Goal: Information Seeking & Learning: Check status

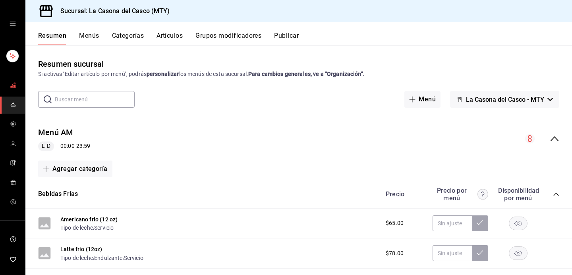
click at [16, 85] on icon "mailbox folders" at bounding box center [13, 85] width 6 height 6
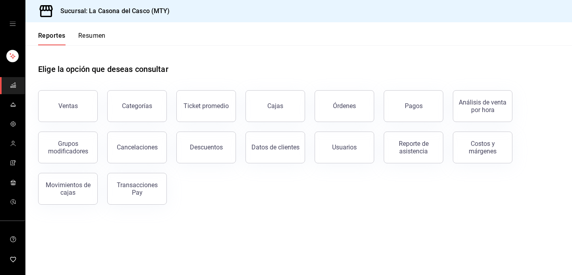
click at [380, 93] on div "Pagos" at bounding box center [408, 101] width 69 height 41
click at [397, 98] on button "Pagos" at bounding box center [414, 106] width 60 height 32
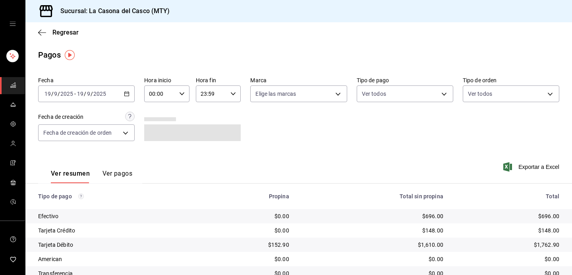
click at [99, 94] on input "2025" at bounding box center [100, 94] width 14 height 6
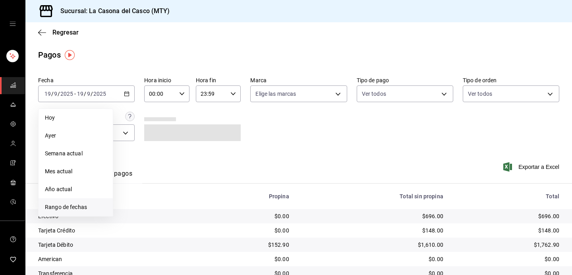
click at [67, 203] on span "Rango de fechas" at bounding box center [76, 207] width 62 height 8
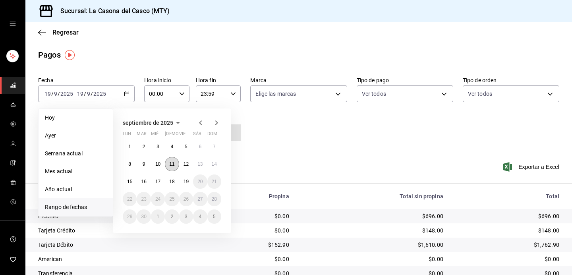
click at [172, 165] on abbr "11" at bounding box center [171, 164] width 5 height 6
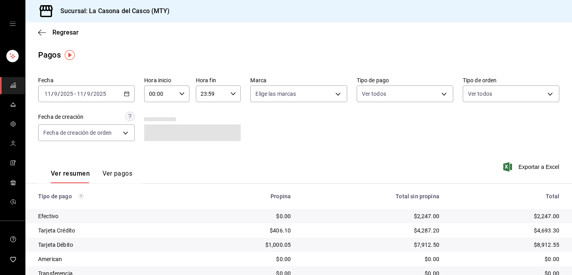
click at [116, 176] on button "Ver pagos" at bounding box center [118, 177] width 30 height 14
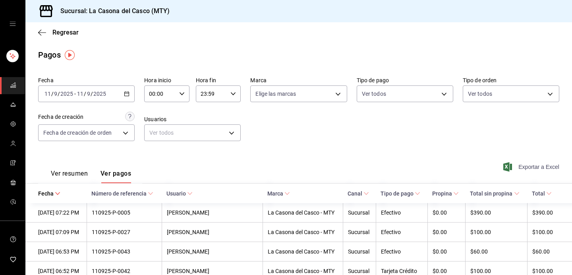
click at [510, 166] on icon "button" at bounding box center [508, 167] width 9 height 10
click at [56, 32] on span "Regresar" at bounding box center [65, 33] width 26 height 8
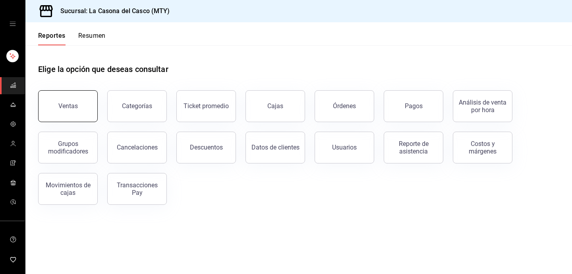
click at [72, 100] on button "Ventas" at bounding box center [68, 106] width 60 height 32
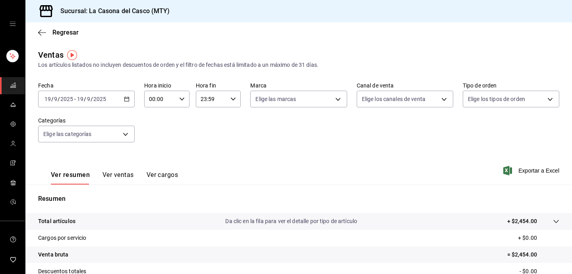
click at [100, 106] on div "[DATE] [DATE] - [DATE] [DATE]" at bounding box center [86, 99] width 97 height 17
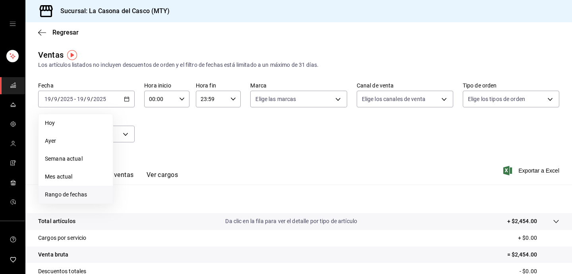
click at [76, 189] on li "Rango de fechas" at bounding box center [76, 195] width 74 height 18
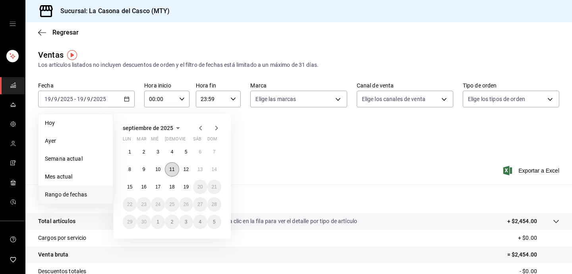
click at [172, 168] on abbr "11" at bounding box center [171, 170] width 5 height 6
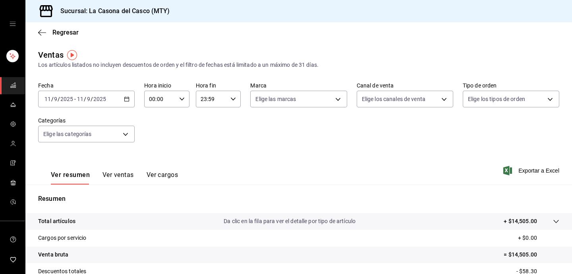
click at [118, 173] on button "Ver ventas" at bounding box center [118, 178] width 31 height 14
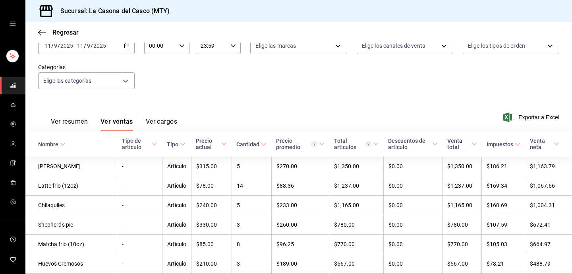
click at [227, 150] on th "Precio actual" at bounding box center [211, 143] width 41 height 25
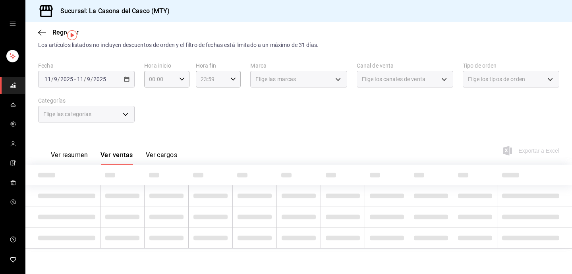
click at [227, 150] on div "Ver resumen Ver ventas Ver cargos Exportar a Excel" at bounding box center [298, 148] width 547 height 33
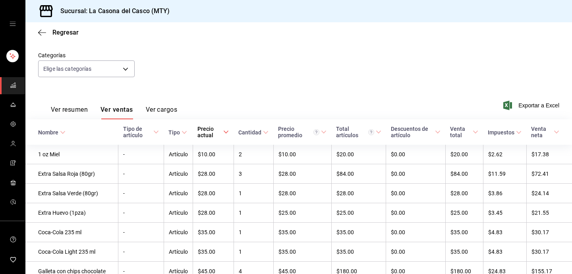
click at [217, 128] on div "Precio actual" at bounding box center [210, 132] width 24 height 13
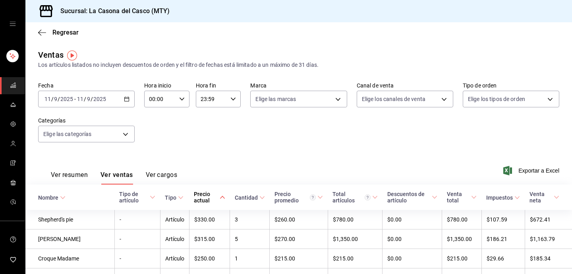
scroll to position [0, 0]
click at [83, 92] on div "[DATE] [DATE] - [DATE] [DATE]" at bounding box center [86, 99] width 97 height 17
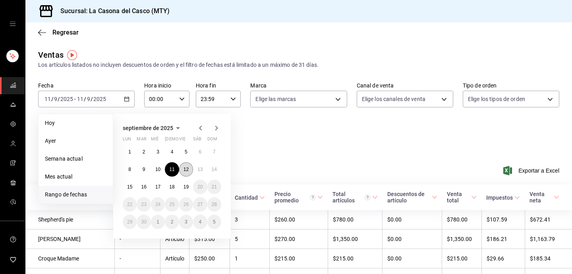
click at [188, 169] on abbr "12" at bounding box center [186, 170] width 5 height 6
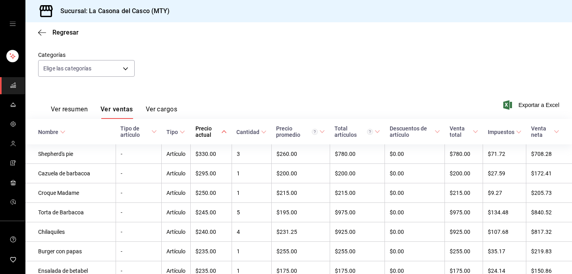
click at [209, 129] on div "Precio actual" at bounding box center [208, 131] width 25 height 13
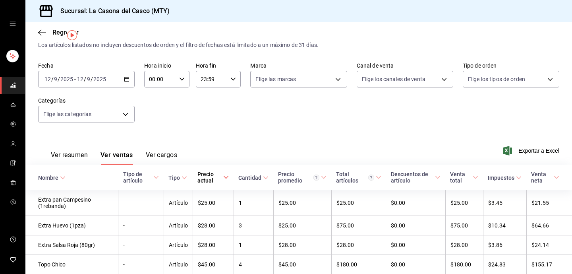
click at [209, 174] on div "Precio actual" at bounding box center [210, 177] width 24 height 13
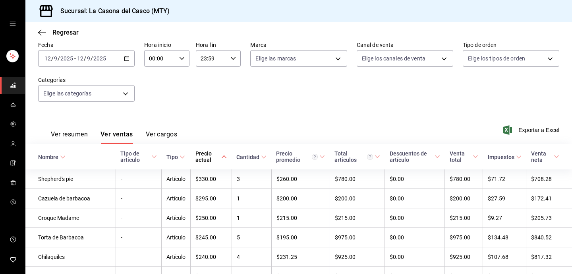
scroll to position [39, 0]
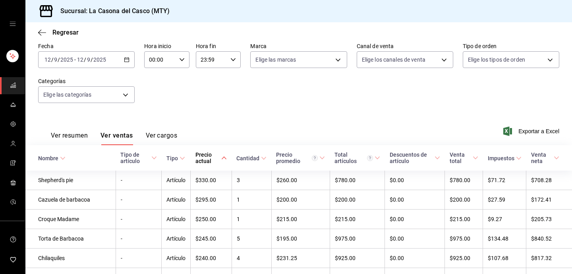
click at [549, 156] on div "Venta neta" at bounding box center [541, 157] width 21 height 13
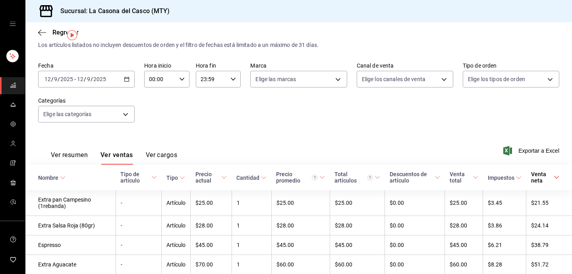
click at [554, 180] on span "Venta neta" at bounding box center [545, 177] width 28 height 13
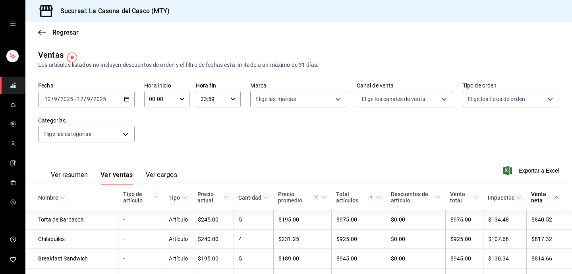
scroll to position [0, 0]
click at [85, 93] on div "[DATE] [DATE] - [DATE] [DATE]" at bounding box center [86, 99] width 97 height 17
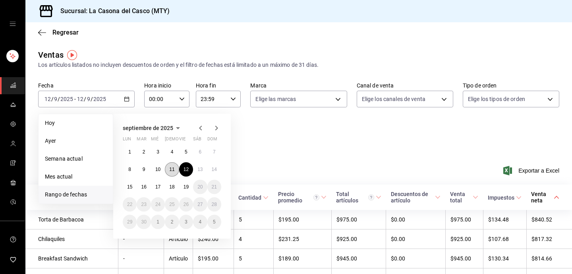
click at [175, 169] on button "11" at bounding box center [172, 169] width 14 height 14
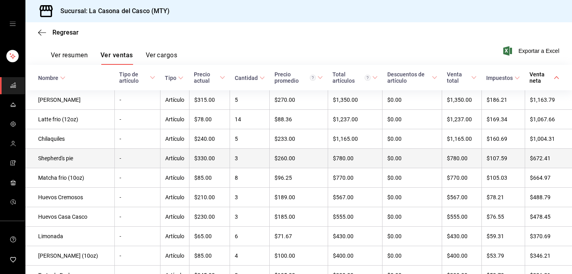
scroll to position [108, 0]
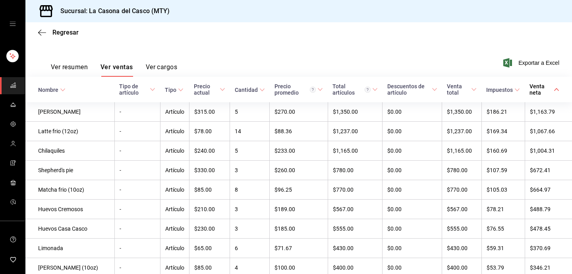
click at [550, 94] on div "Venta neta" at bounding box center [541, 89] width 23 height 13
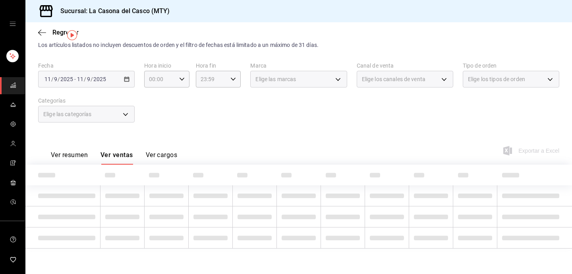
scroll to position [20, 0]
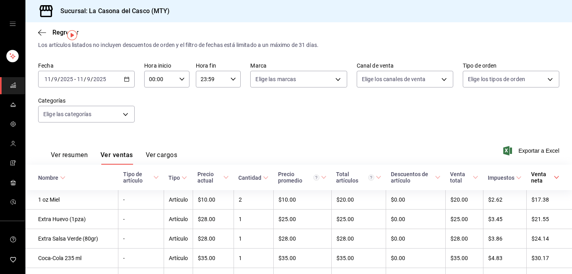
click at [551, 178] on div "Venta neta" at bounding box center [541, 177] width 21 height 13
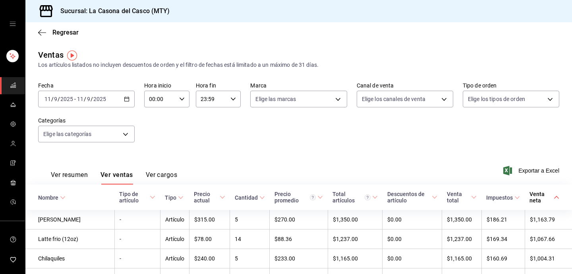
scroll to position [0, 0]
click at [118, 98] on div "[DATE] [DATE] - [DATE] [DATE]" at bounding box center [86, 99] width 97 height 17
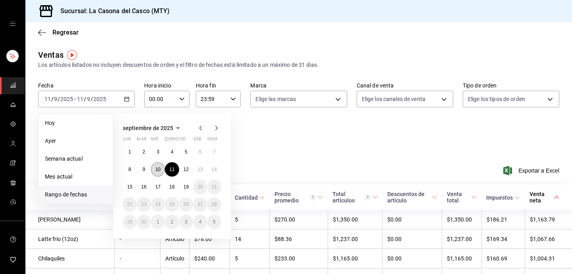
click at [155, 171] on abbr "10" at bounding box center [157, 170] width 5 height 6
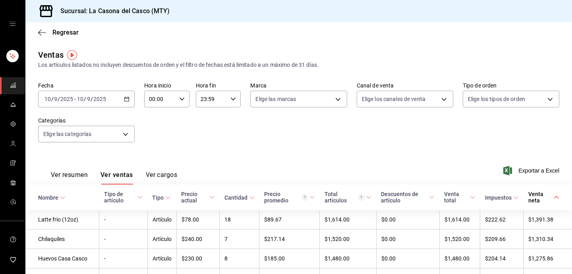
click at [548, 196] on div "Venta neta" at bounding box center [541, 197] width 24 height 13
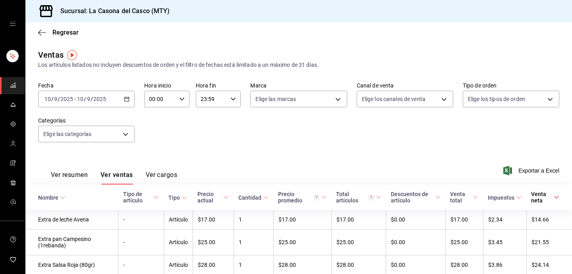
click at [548, 196] on div "Venta neta" at bounding box center [541, 197] width 21 height 13
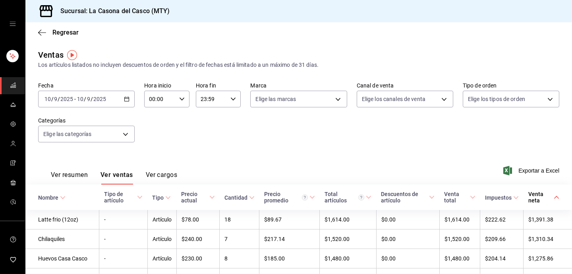
click at [107, 104] on div "[DATE] [DATE] - [DATE] [DATE]" at bounding box center [86, 99] width 97 height 17
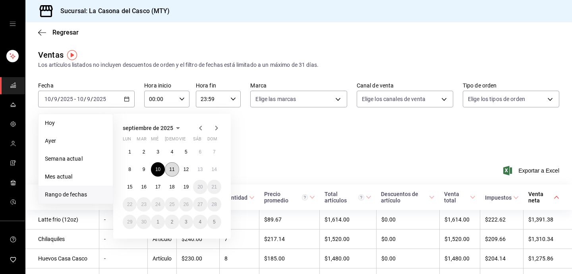
click at [171, 169] on abbr "11" at bounding box center [171, 170] width 5 height 6
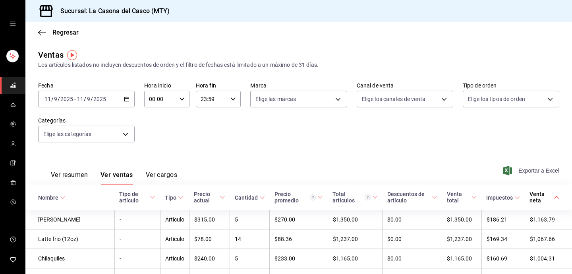
click at [545, 166] on span "Exportar a Excel" at bounding box center [532, 171] width 54 height 10
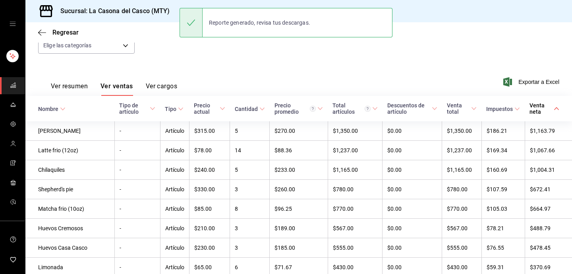
scroll to position [92, 0]
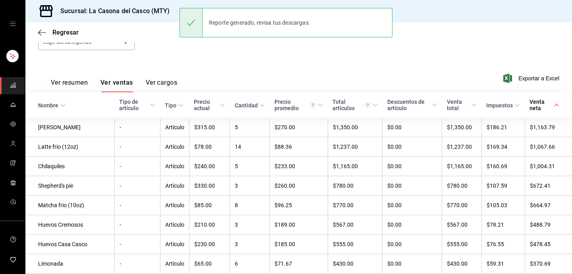
click at [556, 108] on span "Venta neta" at bounding box center [545, 105] width 30 height 13
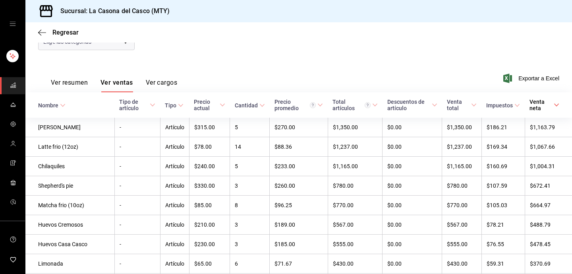
scroll to position [20, 0]
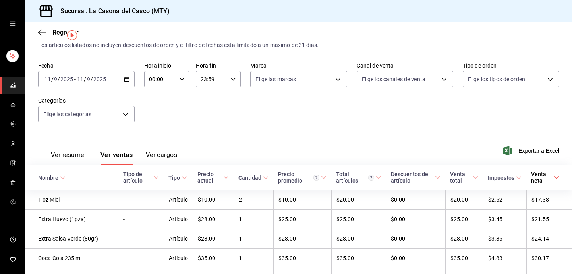
click at [550, 179] on div "Venta neta" at bounding box center [541, 177] width 21 height 13
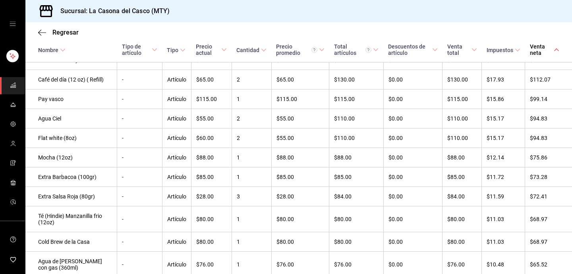
scroll to position [0, 0]
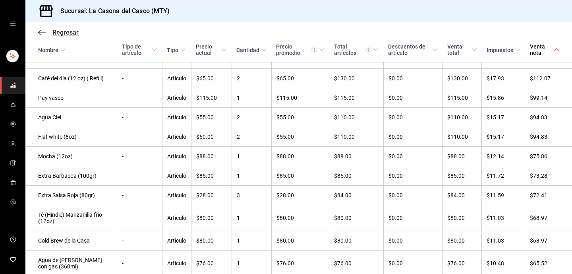
click at [53, 34] on span "Regresar" at bounding box center [65, 33] width 26 height 8
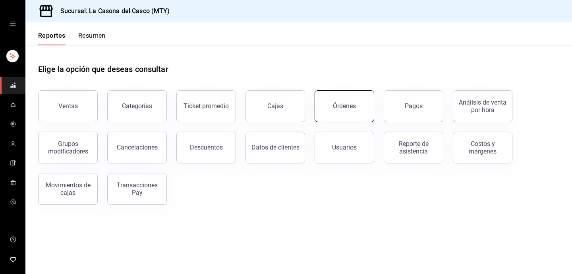
click at [349, 115] on button "Órdenes" at bounding box center [345, 106] width 60 height 32
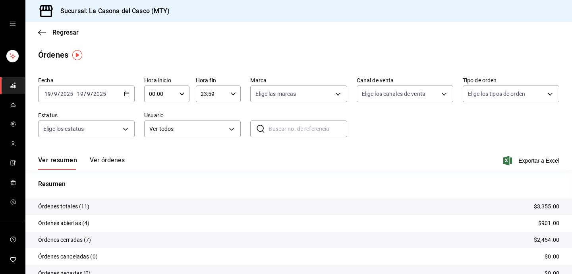
click at [106, 157] on button "Ver órdenes" at bounding box center [107, 163] width 35 height 14
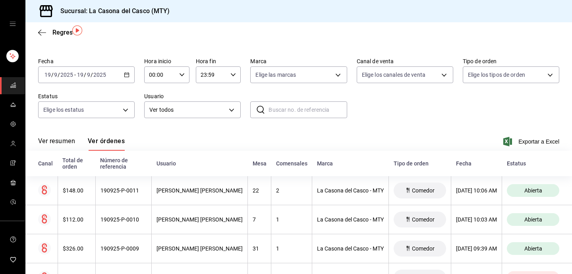
scroll to position [25, 0]
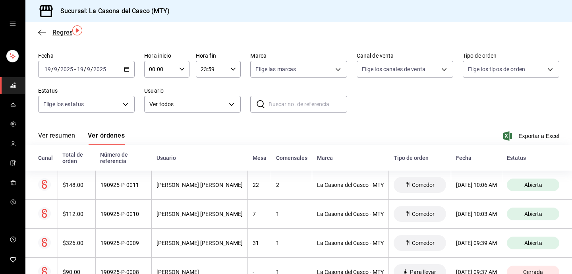
click at [50, 33] on span "Regresar" at bounding box center [58, 33] width 41 height 8
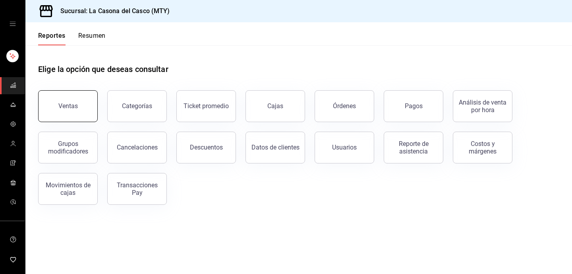
click at [70, 115] on button "Ventas" at bounding box center [68, 106] width 60 height 32
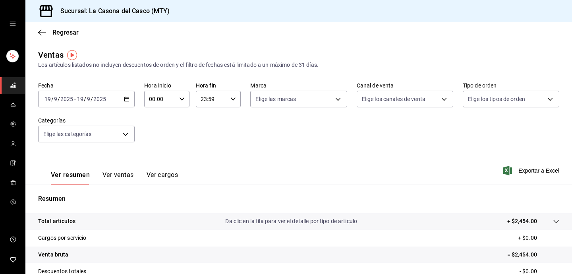
click at [81, 105] on div "[DATE] [DATE] - [DATE] [DATE]" at bounding box center [86, 99] width 97 height 17
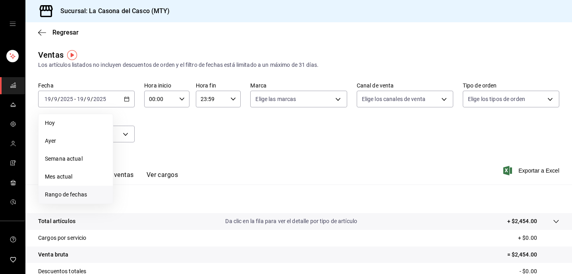
click at [78, 193] on span "Rango de fechas" at bounding box center [76, 194] width 62 height 8
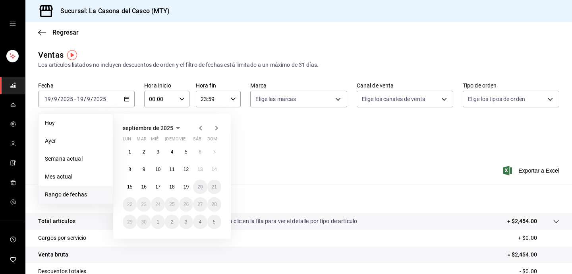
click at [78, 193] on span "Rango de fechas" at bounding box center [76, 194] width 62 height 8
click at [187, 174] on button "12" at bounding box center [186, 169] width 14 height 14
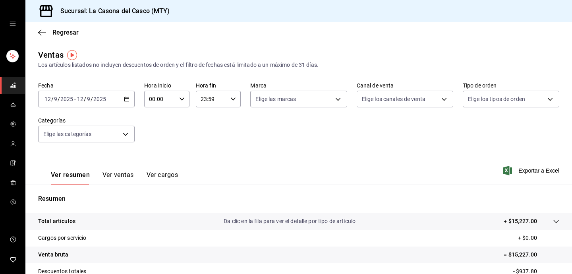
click at [112, 174] on button "Ver ventas" at bounding box center [118, 178] width 31 height 14
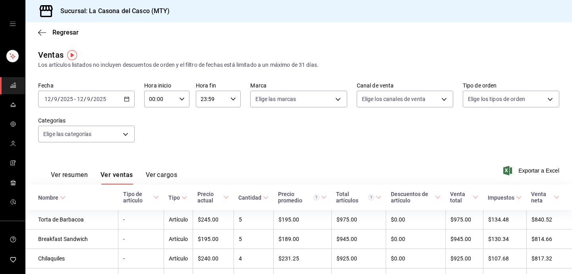
click at [555, 206] on th "Venta neta" at bounding box center [550, 196] width 46 height 25
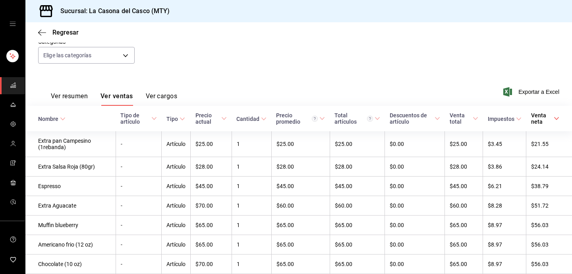
scroll to position [79, 0]
click at [549, 120] on div "Venta neta" at bounding box center [541, 117] width 21 height 13
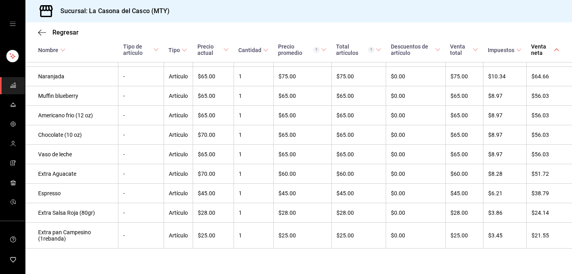
scroll to position [0, 0]
click at [39, 33] on icon "button" at bounding box center [42, 32] width 8 height 0
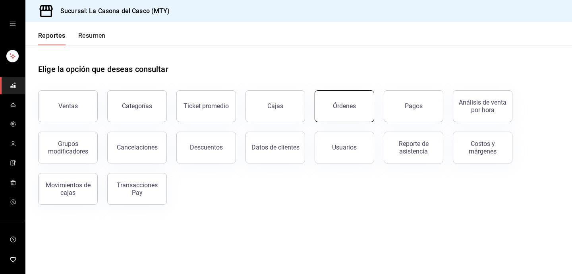
click at [318, 95] on button "Órdenes" at bounding box center [345, 106] width 60 height 32
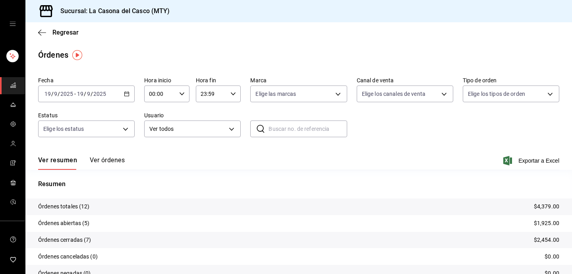
click at [95, 89] on div "[DATE] [DATE] - [DATE] [DATE]" at bounding box center [86, 93] width 97 height 17
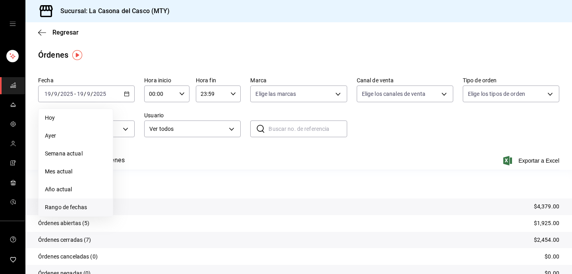
click at [63, 206] on span "Rango de fechas" at bounding box center [76, 207] width 62 height 8
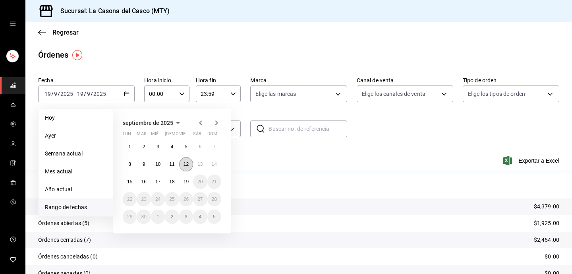
click at [184, 159] on button "12" at bounding box center [186, 164] width 14 height 14
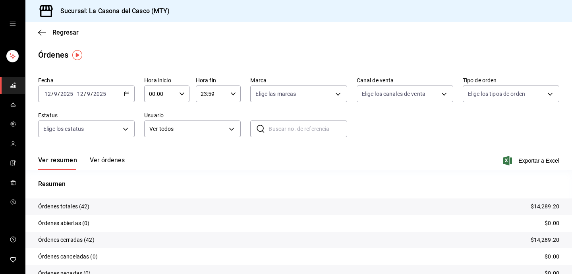
click at [101, 166] on button "Ver órdenes" at bounding box center [107, 163] width 35 height 14
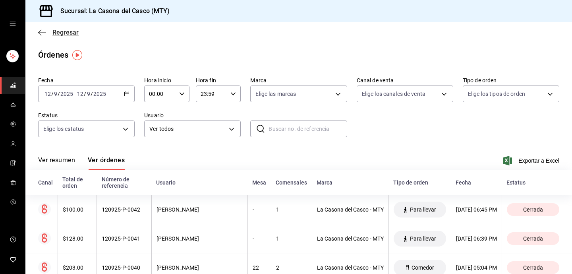
click at [47, 36] on span "Regresar" at bounding box center [58, 33] width 41 height 8
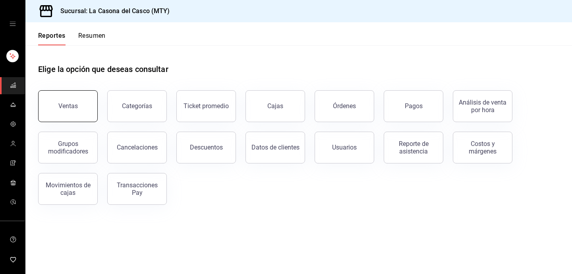
click at [83, 109] on button "Ventas" at bounding box center [68, 106] width 60 height 32
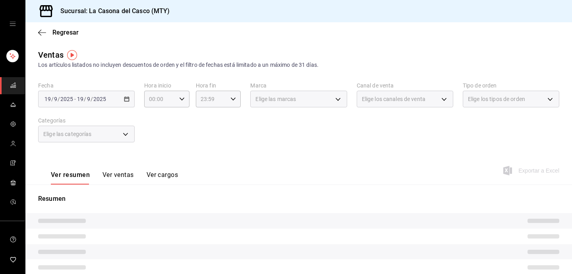
click at [94, 105] on div "[DATE] [DATE] - [DATE] [DATE]" at bounding box center [86, 99] width 97 height 17
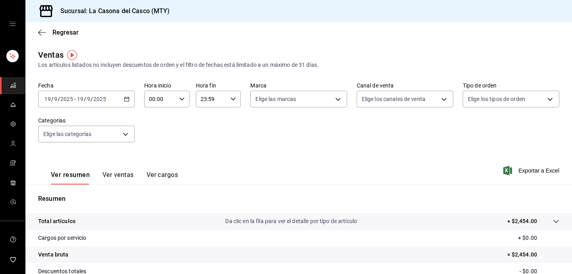
click at [81, 109] on div "Fecha [DATE] [DATE] - [DATE] [DATE] Hora inicio 00:00 Hora inicio Hora fin 23:5…" at bounding box center [298, 117] width 521 height 70
click at [82, 105] on div "[DATE] [DATE] - [DATE] [DATE]" at bounding box center [86, 99] width 97 height 17
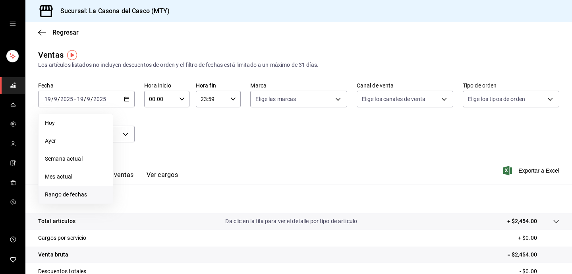
click at [91, 195] on span "Rango de fechas" at bounding box center [76, 194] width 62 height 8
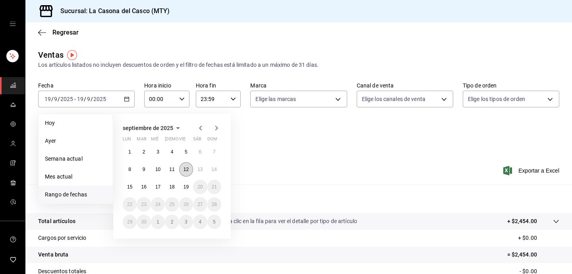
click at [188, 170] on abbr "12" at bounding box center [186, 170] width 5 height 6
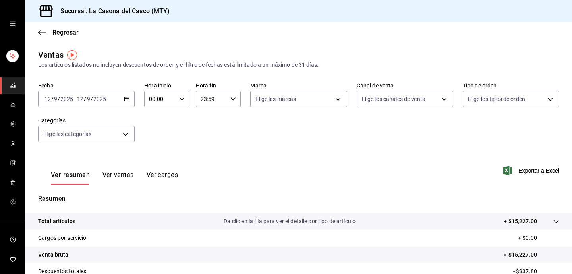
click at [132, 173] on button "Ver ventas" at bounding box center [118, 178] width 31 height 14
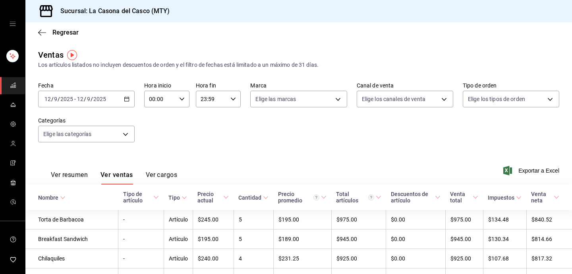
click at [551, 197] on div "Venta neta" at bounding box center [541, 197] width 21 height 13
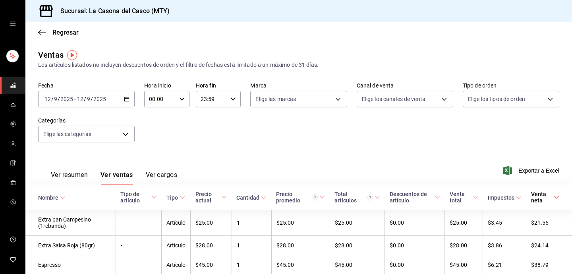
click at [551, 197] on div "Venta neta" at bounding box center [541, 197] width 21 height 13
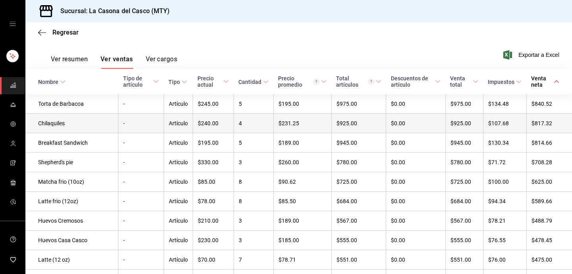
scroll to position [116, 0]
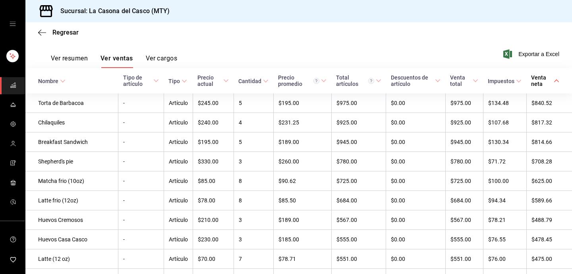
click at [179, 55] on div "Ver resumen Ver ventas Ver cargos Exportar a Excel" at bounding box center [298, 51] width 547 height 33
click at [169, 58] on button "Ver cargos" at bounding box center [162, 61] width 32 height 14
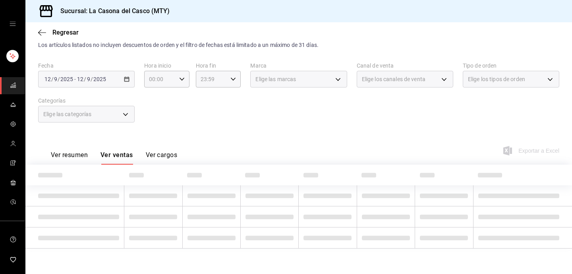
scroll to position [20, 0]
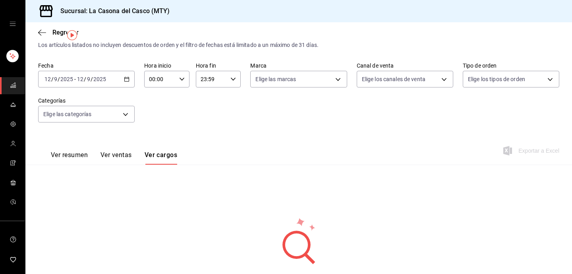
click at [126, 160] on button "Ver ventas" at bounding box center [116, 158] width 31 height 14
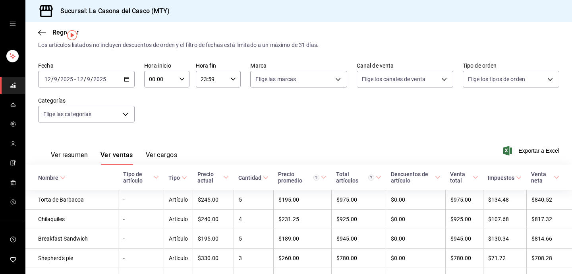
click at [211, 76] on input "23:59" at bounding box center [212, 79] width 32 height 16
click at [308, 101] on div at bounding box center [286, 137] width 572 height 274
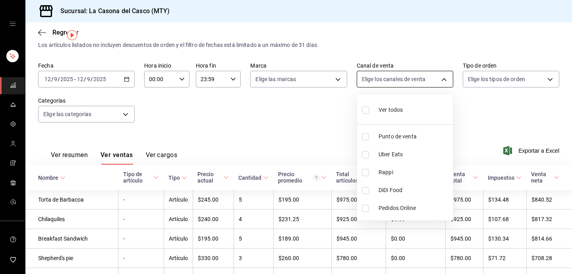
click at [423, 77] on body "Sucursal: La Casona del Casco (MTY) Regresar Ventas Los artículos listados no i…" at bounding box center [286, 137] width 572 height 274
click at [502, 77] on div at bounding box center [286, 137] width 572 height 274
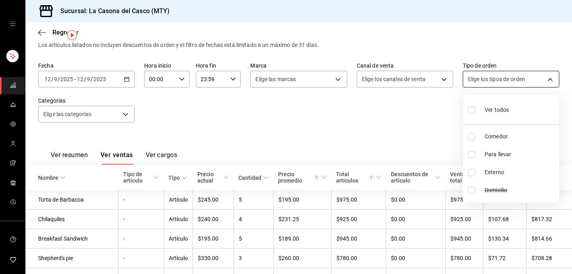
click at [502, 78] on body "Sucursal: La Casona del Casco (MTY) Regresar Ventas Los artículos listados no i…" at bounding box center [286, 137] width 572 height 274
click at [314, 75] on div at bounding box center [286, 137] width 572 height 274
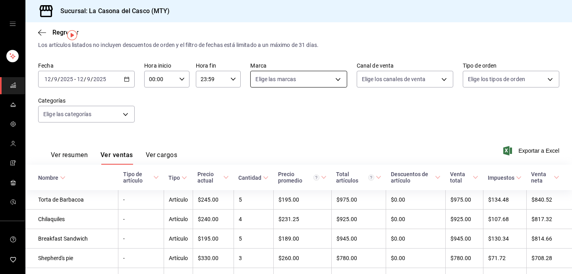
click at [307, 80] on body "Sucursal: La Casona del Casco (MTY) Regresar Ventas Los artículos listados no i…" at bounding box center [286, 137] width 572 height 274
click at [187, 122] on div at bounding box center [286, 137] width 572 height 274
click at [90, 109] on body "Sucursal: La Casona del Casco (MTY) Regresar Ventas Los artículos listados no i…" at bounding box center [286, 137] width 572 height 274
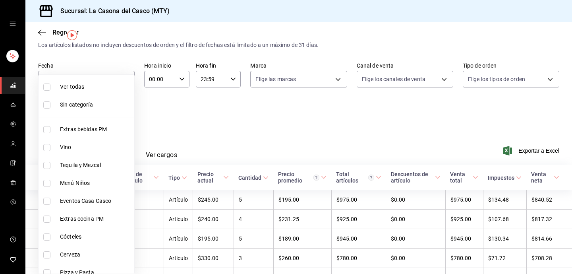
click at [205, 126] on div at bounding box center [286, 137] width 572 height 274
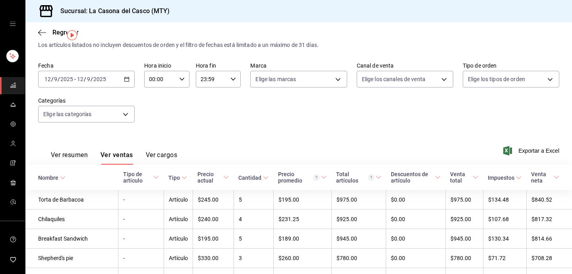
click at [50, 76] on div "[DATE] [DATE] - [DATE] [DATE]" at bounding box center [86, 79] width 97 height 17
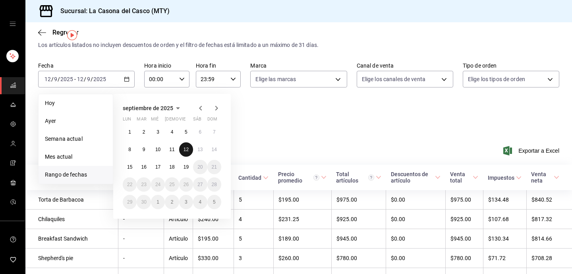
click at [186, 152] on abbr "12" at bounding box center [186, 150] width 5 height 6
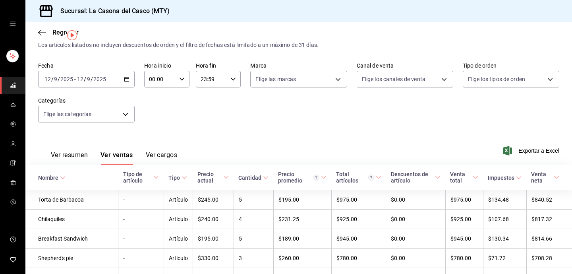
click at [83, 154] on button "Ver resumen" at bounding box center [69, 158] width 37 height 14
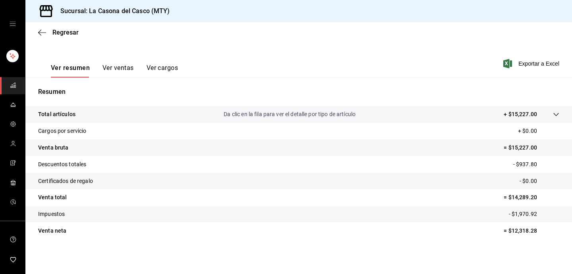
scroll to position [2, 0]
click at [557, 112] on icon at bounding box center [556, 114] width 6 height 6
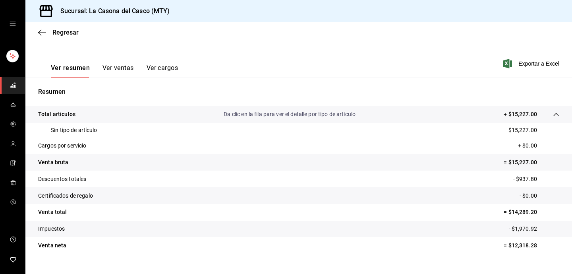
click at [556, 112] on icon at bounding box center [556, 114] width 6 height 6
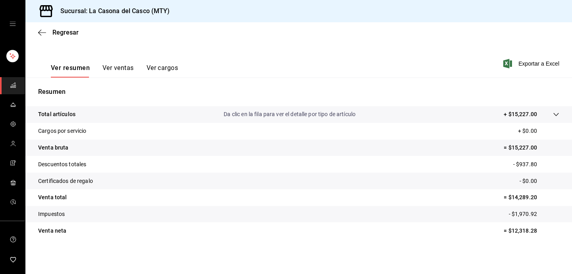
click at [119, 69] on button "Ver ventas" at bounding box center [118, 71] width 31 height 14
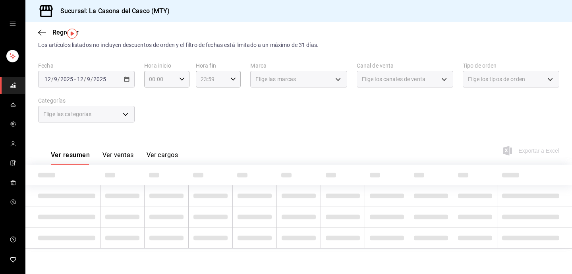
scroll to position [20, 0]
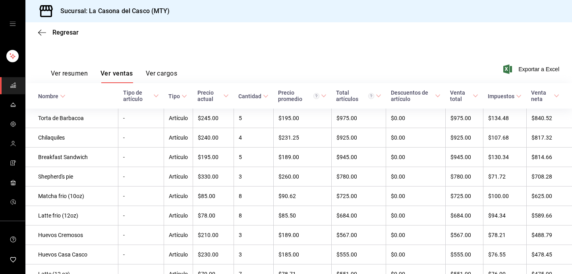
click at [544, 97] on div "Venta neta" at bounding box center [541, 95] width 21 height 13
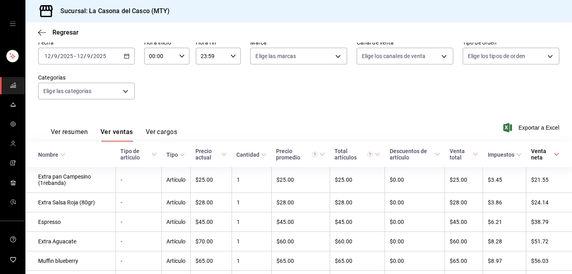
click at [547, 154] on div "Venta neta" at bounding box center [541, 154] width 21 height 13
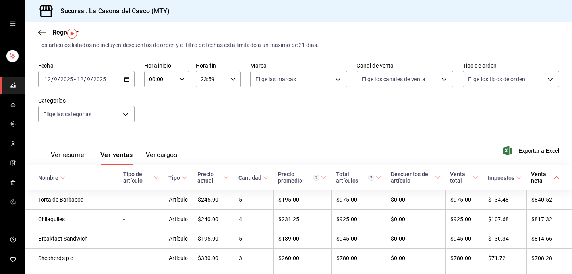
click at [249, 180] on th "Cantidad" at bounding box center [254, 177] width 40 height 25
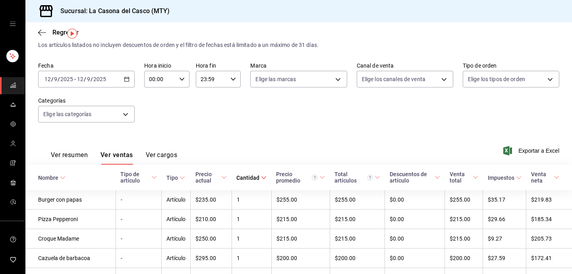
click at [252, 177] on div "Cantidad" at bounding box center [247, 177] width 23 height 6
click at [105, 80] on input "2025" at bounding box center [100, 79] width 14 height 6
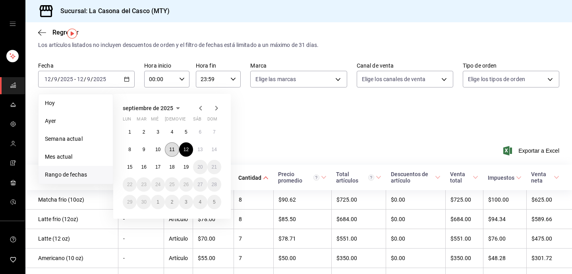
click at [171, 148] on abbr "11" at bounding box center [171, 150] width 5 height 6
click at [174, 149] on abbr "11" at bounding box center [171, 150] width 5 height 6
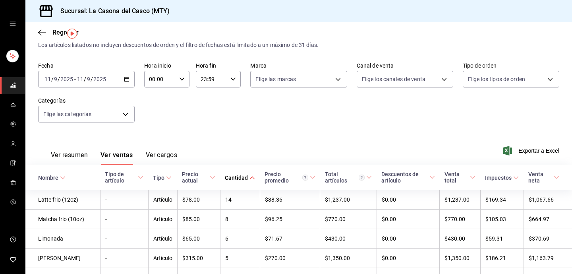
click at [252, 169] on th "Cantidad" at bounding box center [240, 177] width 40 height 25
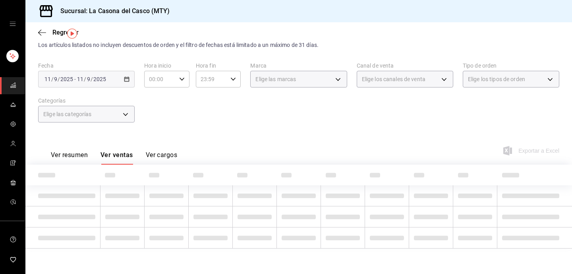
click at [252, 169] on th at bounding box center [255, 175] width 44 height 21
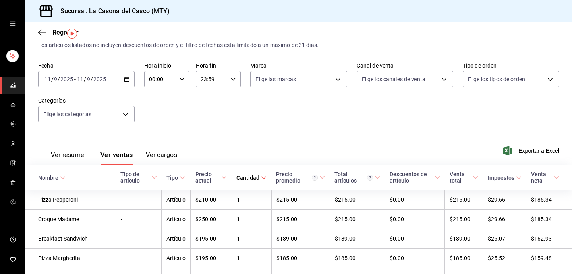
click at [252, 178] on div "Cantidad" at bounding box center [247, 177] width 23 height 6
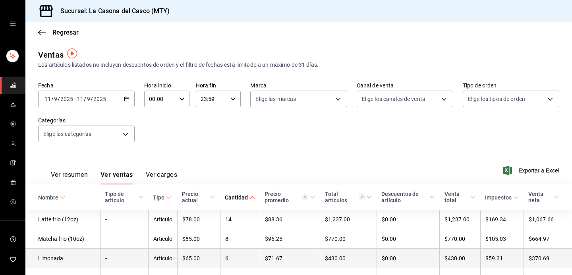
click at [79, 96] on input "11" at bounding box center [80, 99] width 7 height 6
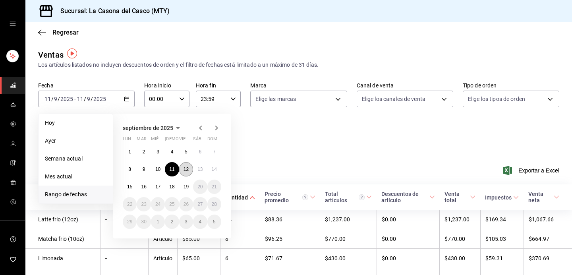
click at [189, 172] on button "12" at bounding box center [186, 169] width 14 height 14
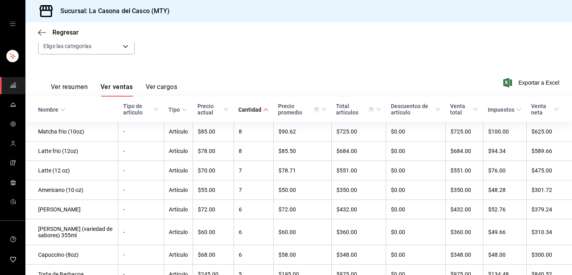
scroll to position [94, 0]
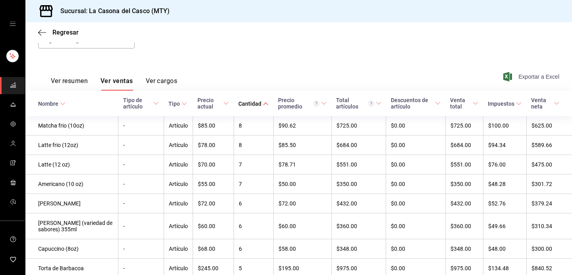
click at [552, 79] on div "Ver resumen Ver ventas Ver cargos Exportar a Excel" at bounding box center [298, 74] width 547 height 33
click at [551, 98] on div "Venta neta" at bounding box center [541, 103] width 21 height 13
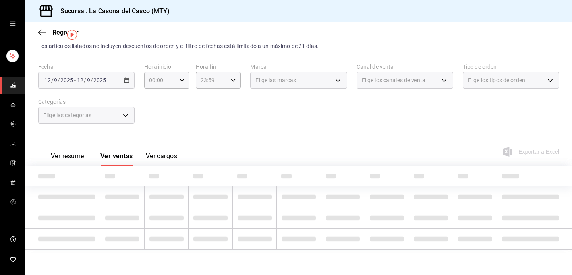
scroll to position [19, 0]
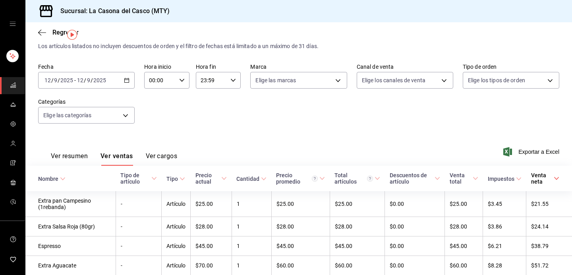
click at [544, 172] on div "Venta neta" at bounding box center [541, 178] width 21 height 13
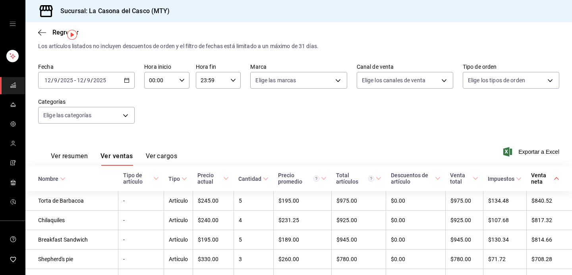
click at [248, 176] on div "Cantidad" at bounding box center [249, 179] width 23 height 6
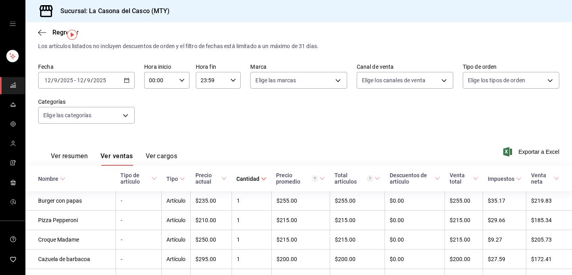
click at [248, 176] on div "Cantidad" at bounding box center [247, 179] width 23 height 6
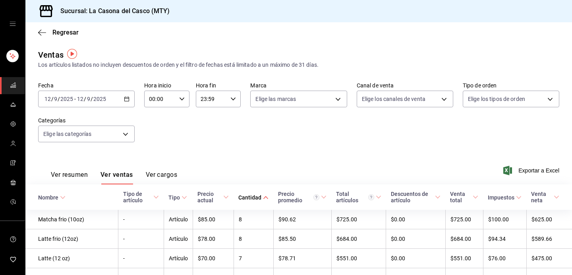
scroll to position [0, 0]
click at [93, 101] on div "[DATE] [DATE] - [DATE] [DATE]" at bounding box center [86, 99] width 97 height 17
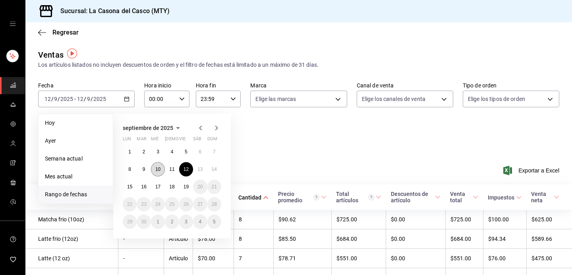
click at [156, 167] on abbr "10" at bounding box center [157, 170] width 5 height 6
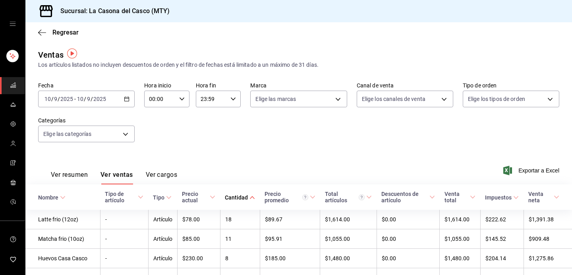
click at [255, 191] on th "Cantidad" at bounding box center [240, 196] width 40 height 25
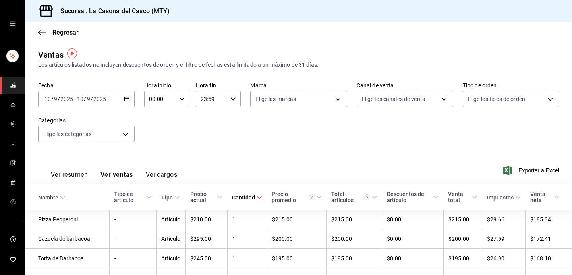
click at [250, 197] on div "Cantidad" at bounding box center [243, 197] width 23 height 6
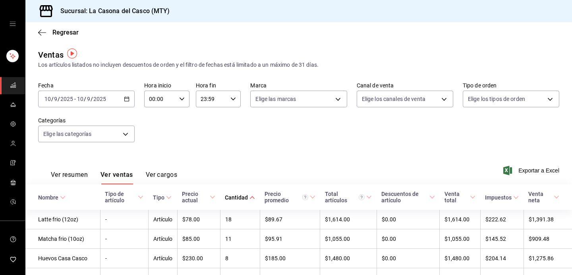
click at [85, 100] on span "/" at bounding box center [85, 99] width 2 height 6
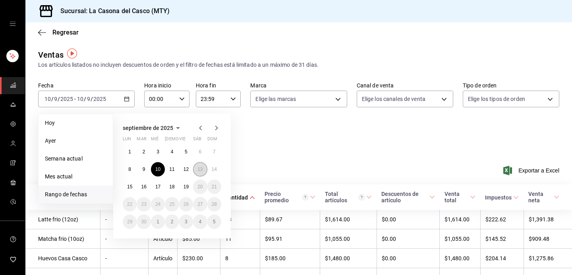
click at [200, 172] on button "13" at bounding box center [200, 169] width 14 height 14
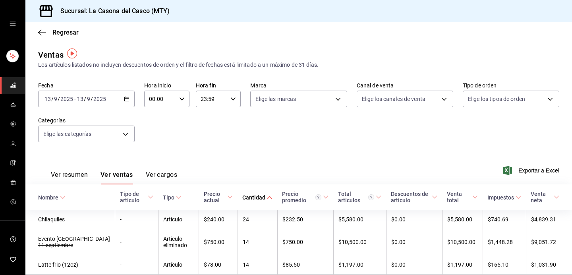
click at [266, 197] on div "Cantidad" at bounding box center [253, 197] width 23 height 6
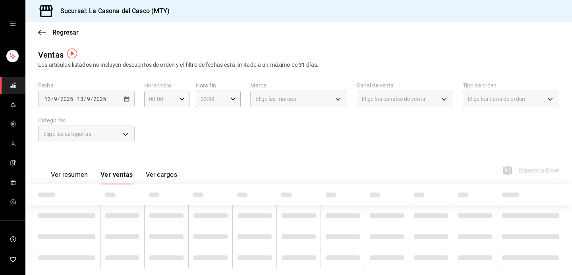
click at [266, 197] on th at bounding box center [255, 194] width 44 height 21
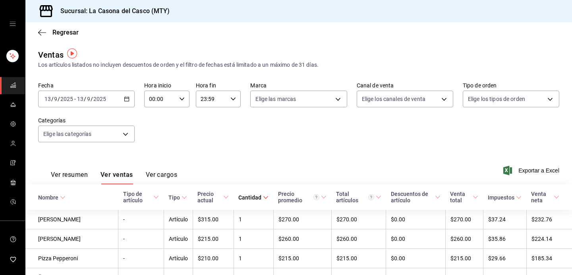
click at [266, 197] on span "Cantidad" at bounding box center [253, 197] width 30 height 6
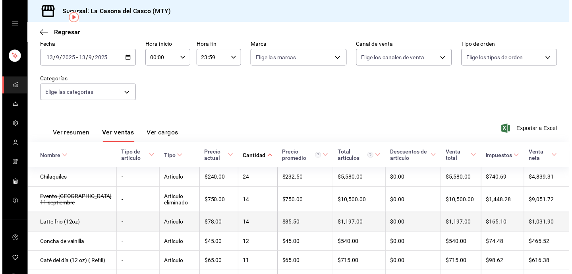
scroll to position [33, 0]
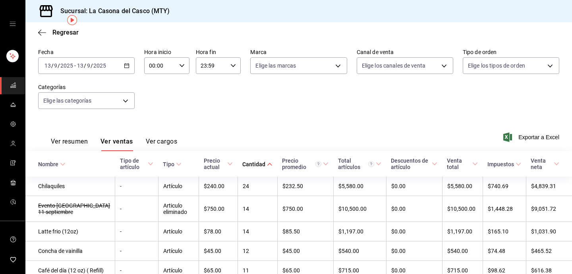
click at [147, 145] on button "Ver cargos" at bounding box center [162, 145] width 32 height 14
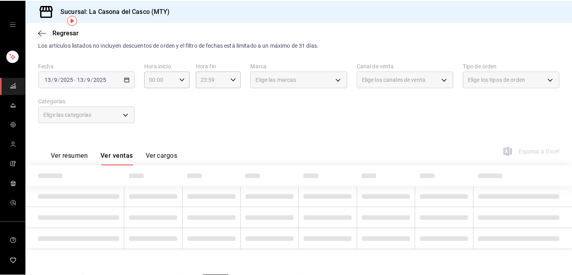
scroll to position [20, 0]
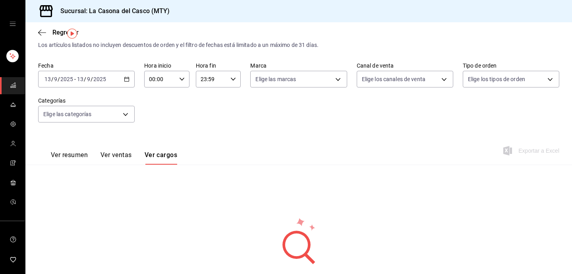
click at [109, 156] on button "Ver ventas" at bounding box center [116, 158] width 31 height 14
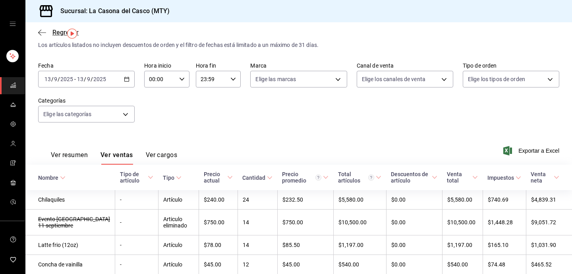
click at [40, 29] on icon "button" at bounding box center [42, 32] width 8 height 7
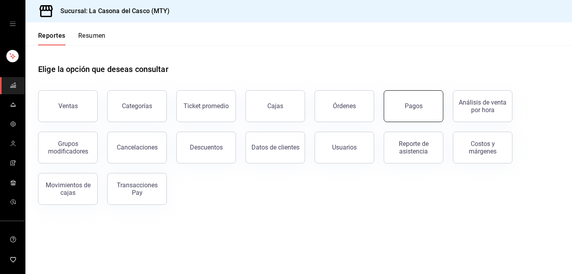
click at [400, 105] on button "Pagos" at bounding box center [414, 106] width 60 height 32
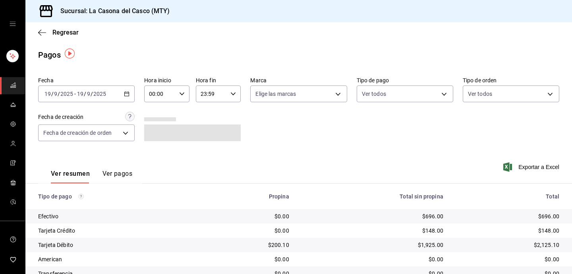
click at [80, 95] on div "[DATE] [DATE] - [DATE] [DATE]" at bounding box center [86, 93] width 97 height 17
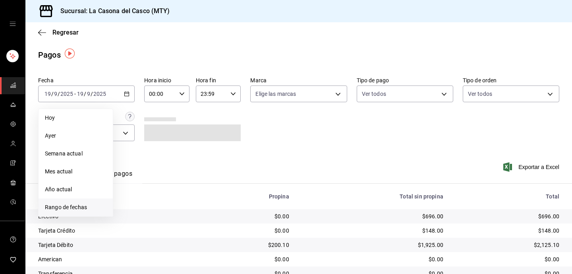
click at [80, 203] on span "Rango de fechas" at bounding box center [76, 207] width 62 height 8
